Goal: Information Seeking & Learning: Understand process/instructions

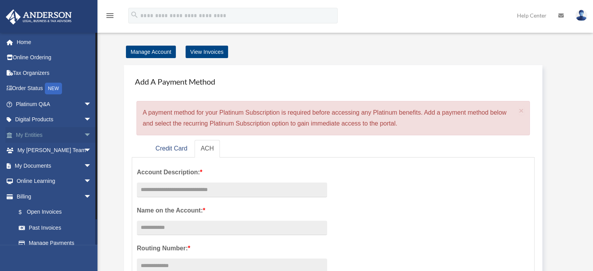
click at [37, 132] on link "My Entities arrow_drop_down" at bounding box center [54, 135] width 98 height 16
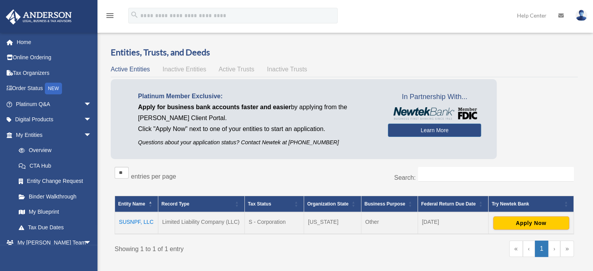
click at [130, 217] on td "SUSNPF, LLC" at bounding box center [136, 223] width 43 height 22
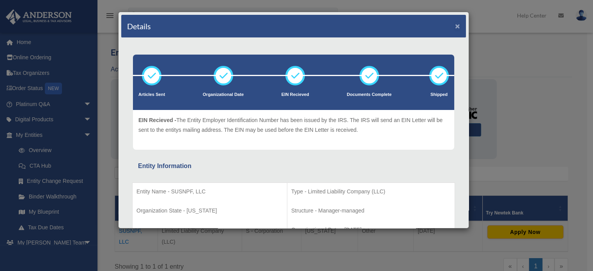
click at [455, 22] on button "×" at bounding box center [457, 26] width 5 height 8
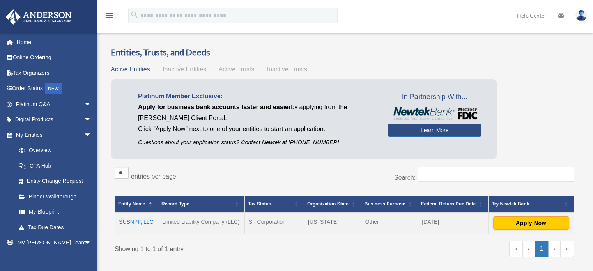
click at [142, 217] on td "SUSNPF, LLC" at bounding box center [136, 223] width 43 height 22
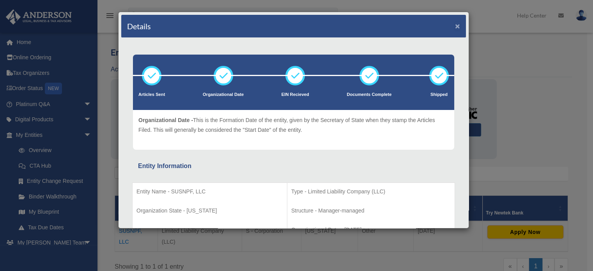
click at [455, 24] on button "×" at bounding box center [457, 26] width 5 height 8
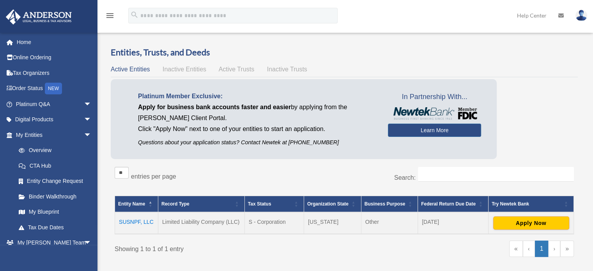
click at [140, 224] on td "SUSNPF, LLC" at bounding box center [136, 223] width 43 height 22
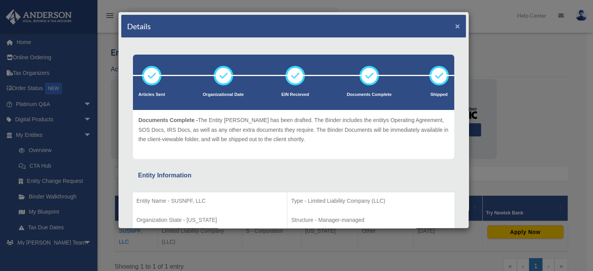
click at [455, 25] on button "×" at bounding box center [457, 26] width 5 height 8
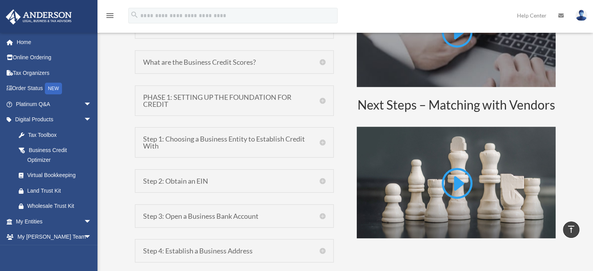
scroll to position [483, 0]
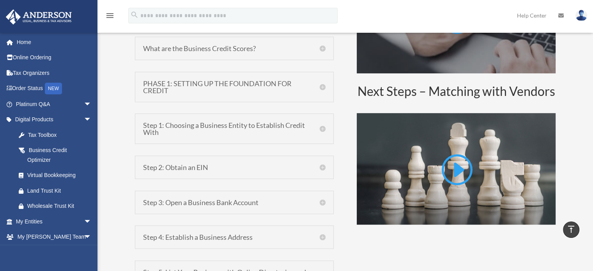
click at [320, 87] on h5 "PHASE 1: SETTING UP THE FOUNDATION FOR CREDIT" at bounding box center [234, 87] width 182 height 14
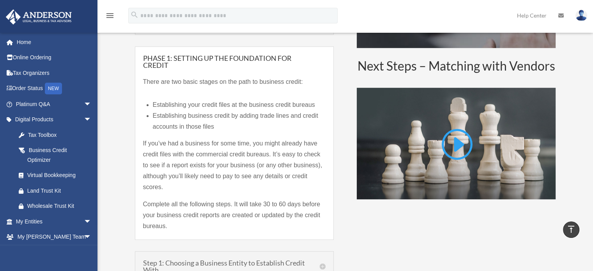
scroll to position [522, 0]
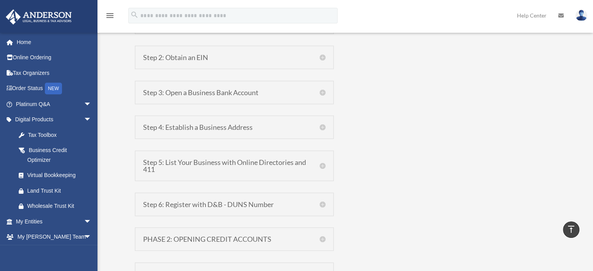
click at [324, 92] on h5 "Step 3: Open a Business Bank Account" at bounding box center [234, 92] width 182 height 7
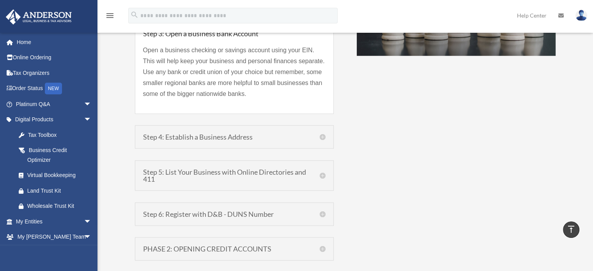
scroll to position [652, 0]
